Goal: Navigation & Orientation: Find specific page/section

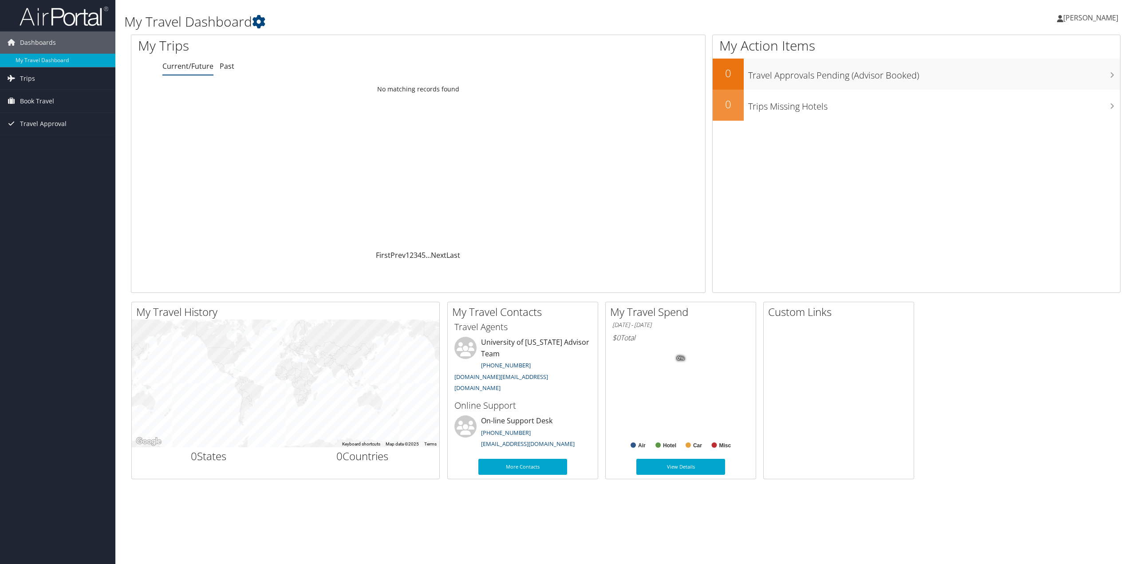
click at [1069, 19] on span "[PERSON_NAME]" at bounding box center [1090, 18] width 55 height 10
click at [1049, 47] on link "My Settings" at bounding box center [1068, 48] width 99 height 15
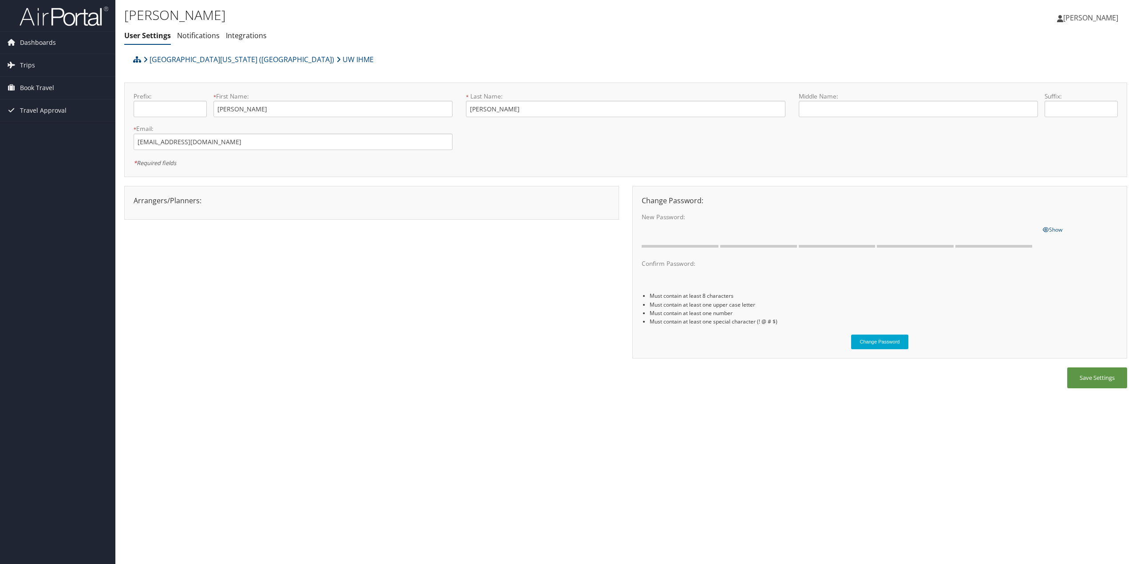
click at [1087, 20] on span "[PERSON_NAME]" at bounding box center [1090, 18] width 55 height 10
click at [1081, 66] on link "Travel Agency Contacts" at bounding box center [1068, 63] width 99 height 15
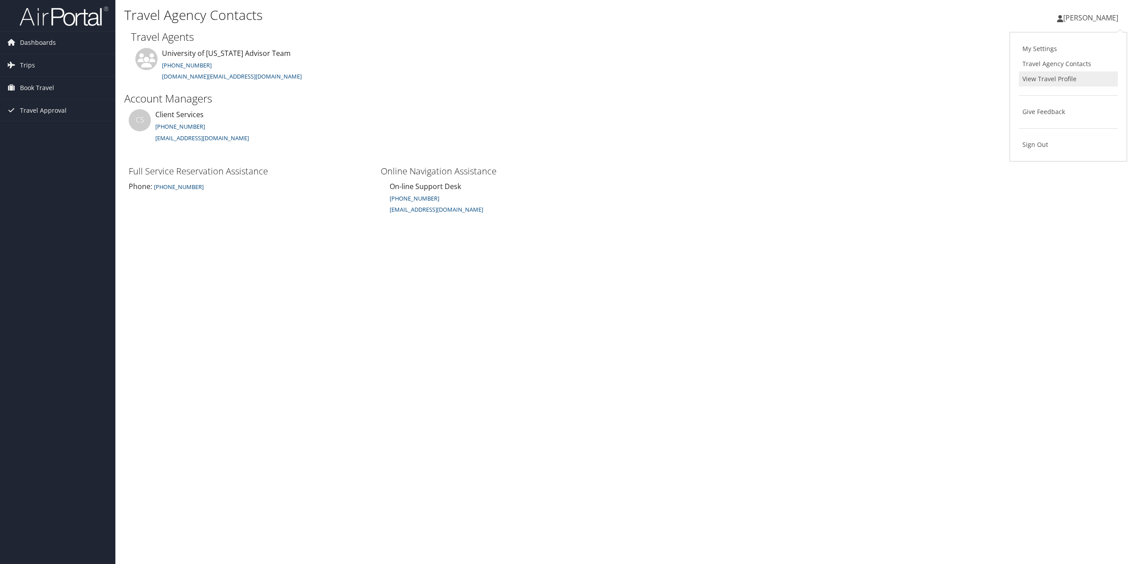
click at [1066, 79] on link "View Travel Profile" at bounding box center [1068, 78] width 99 height 15
